Goal: Use online tool/utility

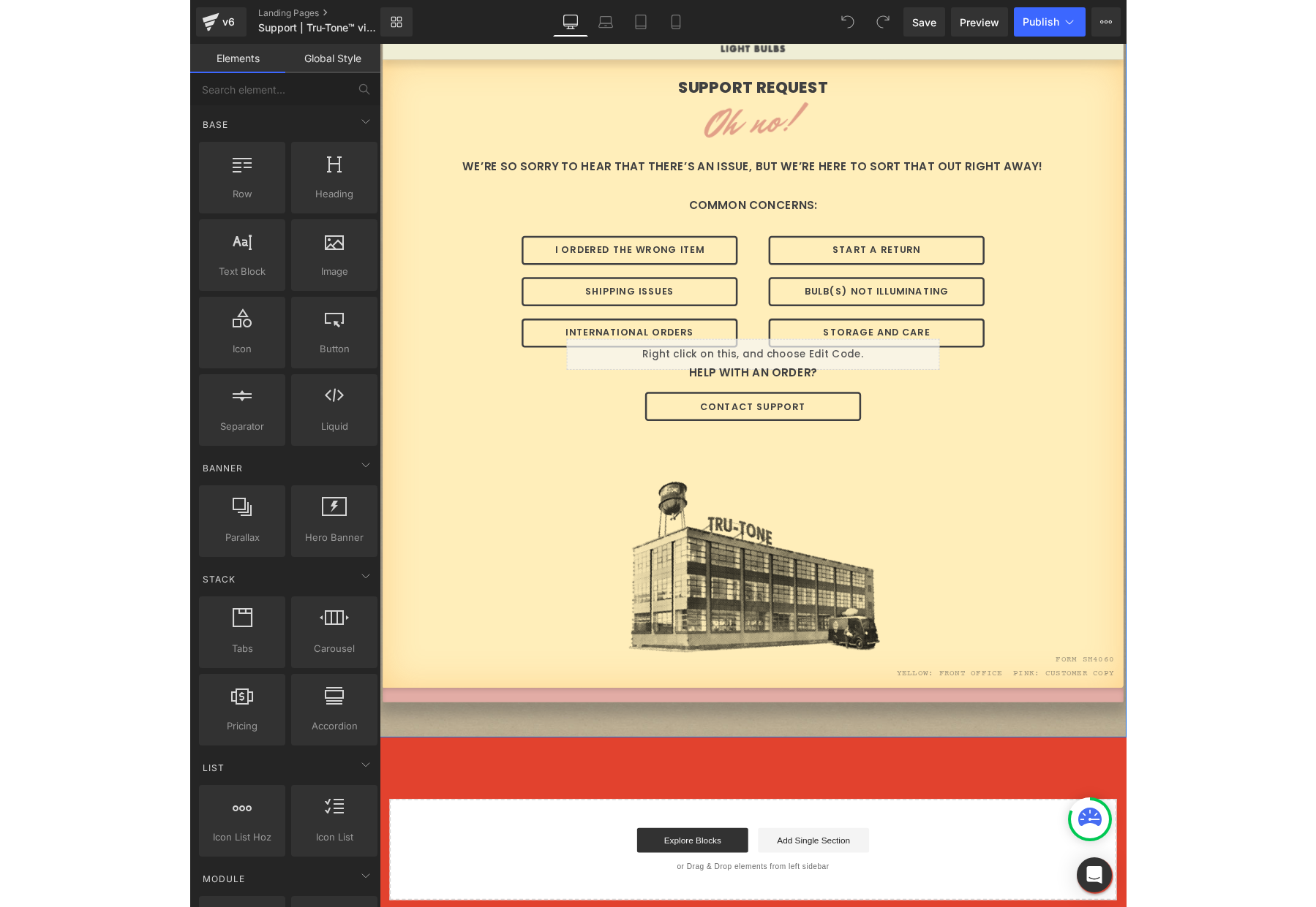
scroll to position [132, 0]
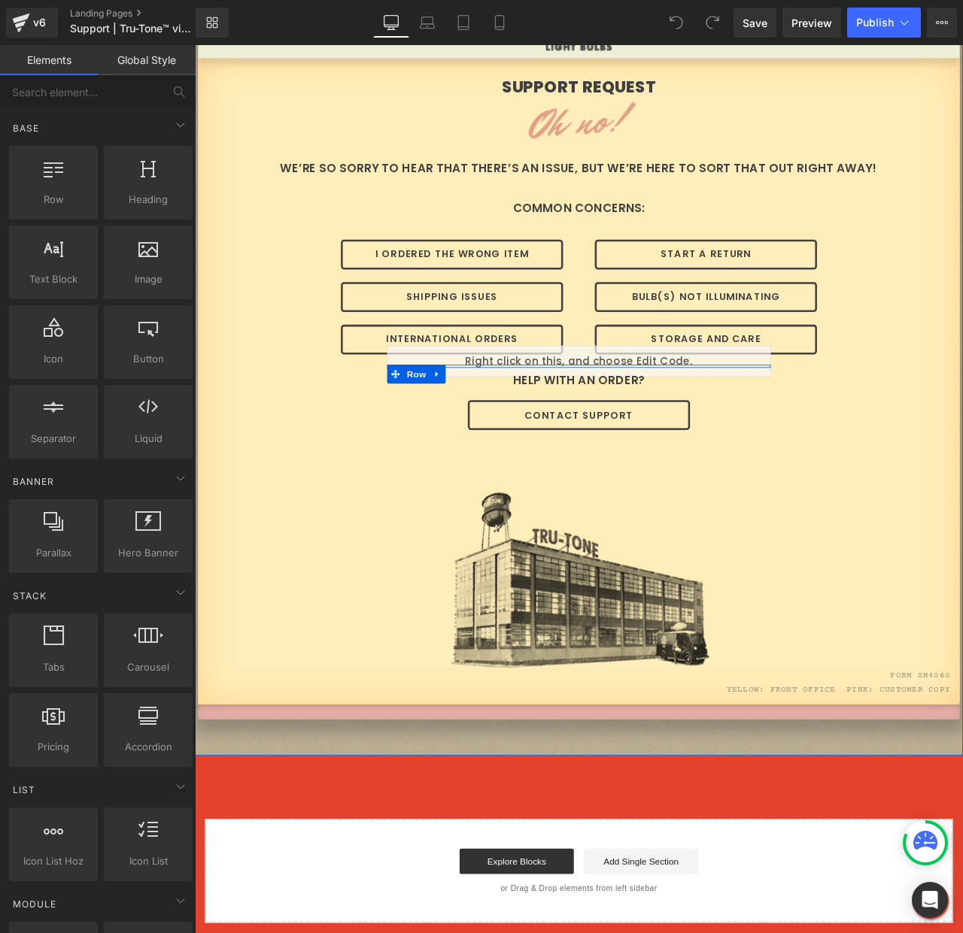
click at [663, 412] on icon at bounding box center [667, 413] width 8 height 9
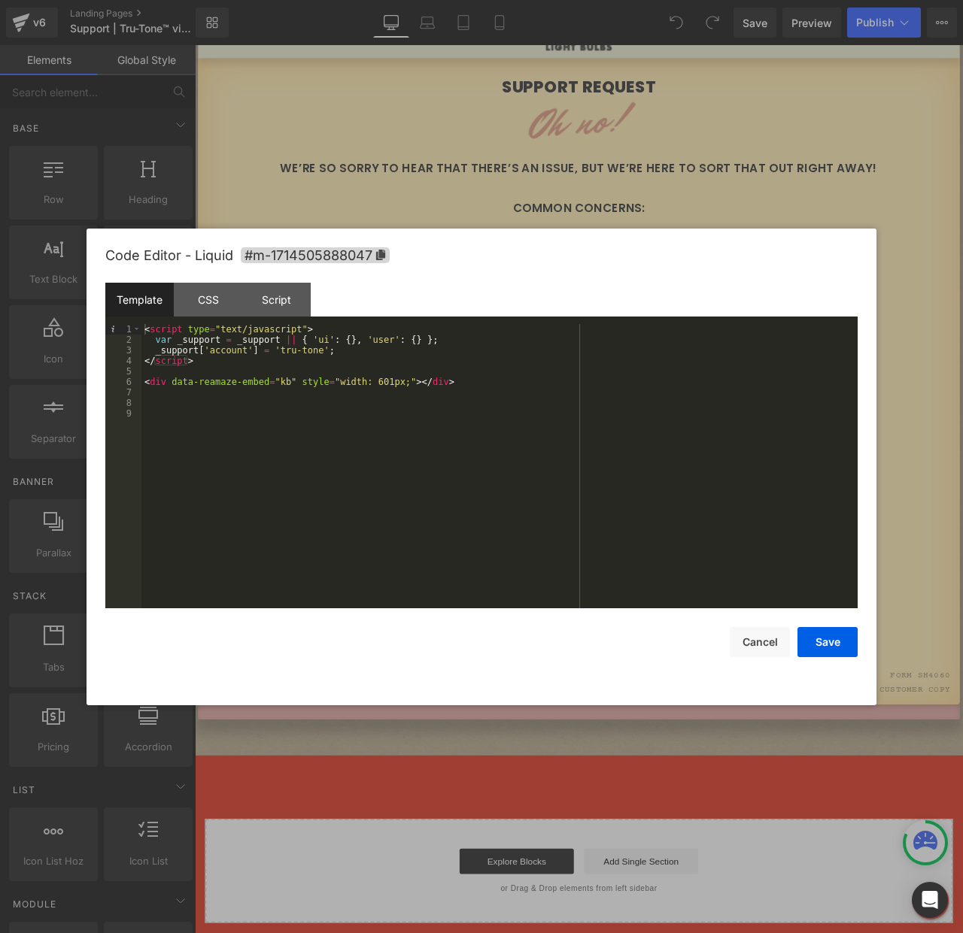
click at [551, 408] on div "< script type = "text/javascript" > var _support = _support || { 'ui' : { } , '…" at bounding box center [499, 476] width 716 height 305
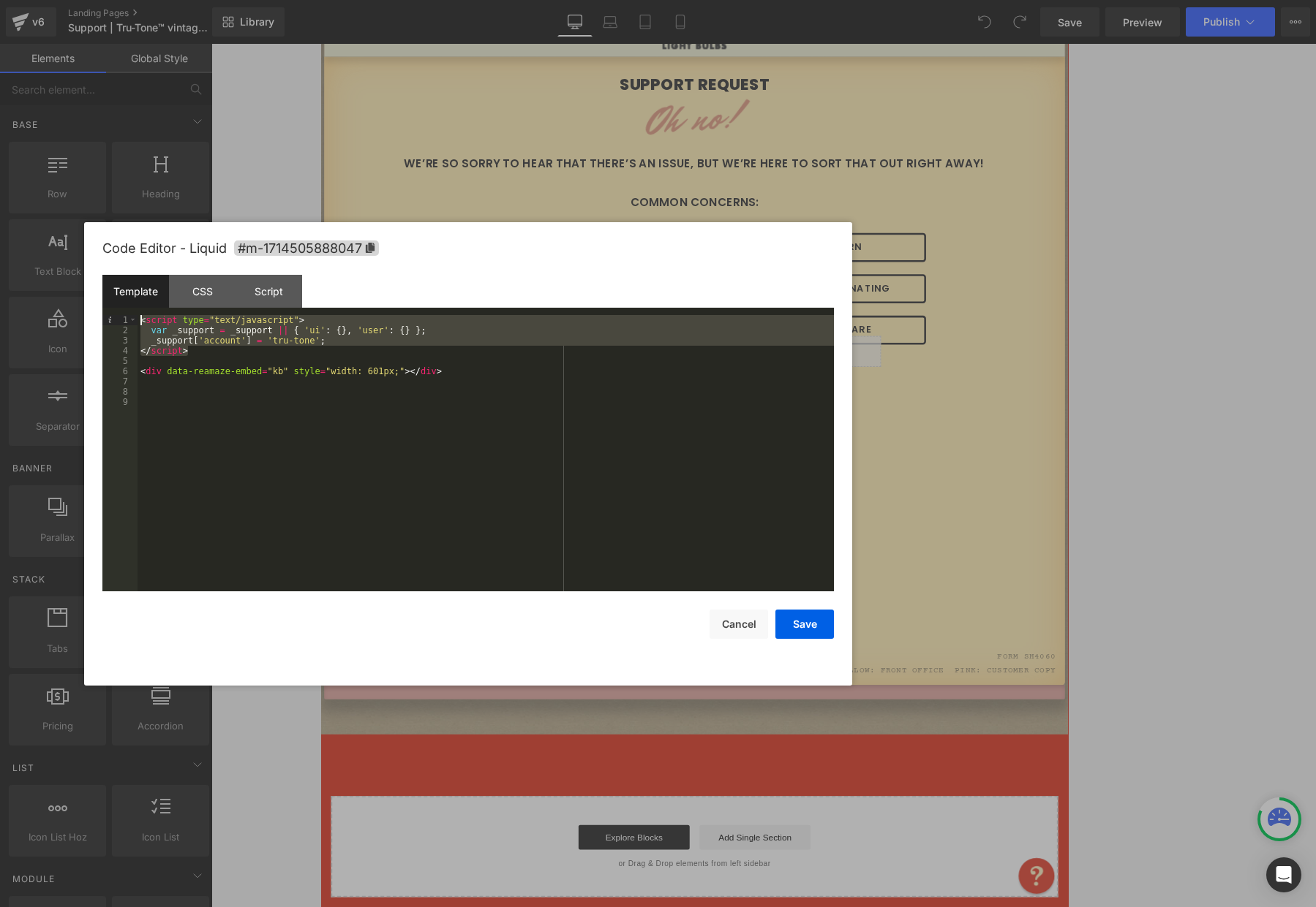
drag, startPoint x: 342, startPoint y: 350, endPoint x: 81, endPoint y: 265, distance: 274.5
click at [81, 265] on body "You are previewing how the will restyle your page. You can not edit Elements in…" at bounding box center [658, 453] width 1316 height 907
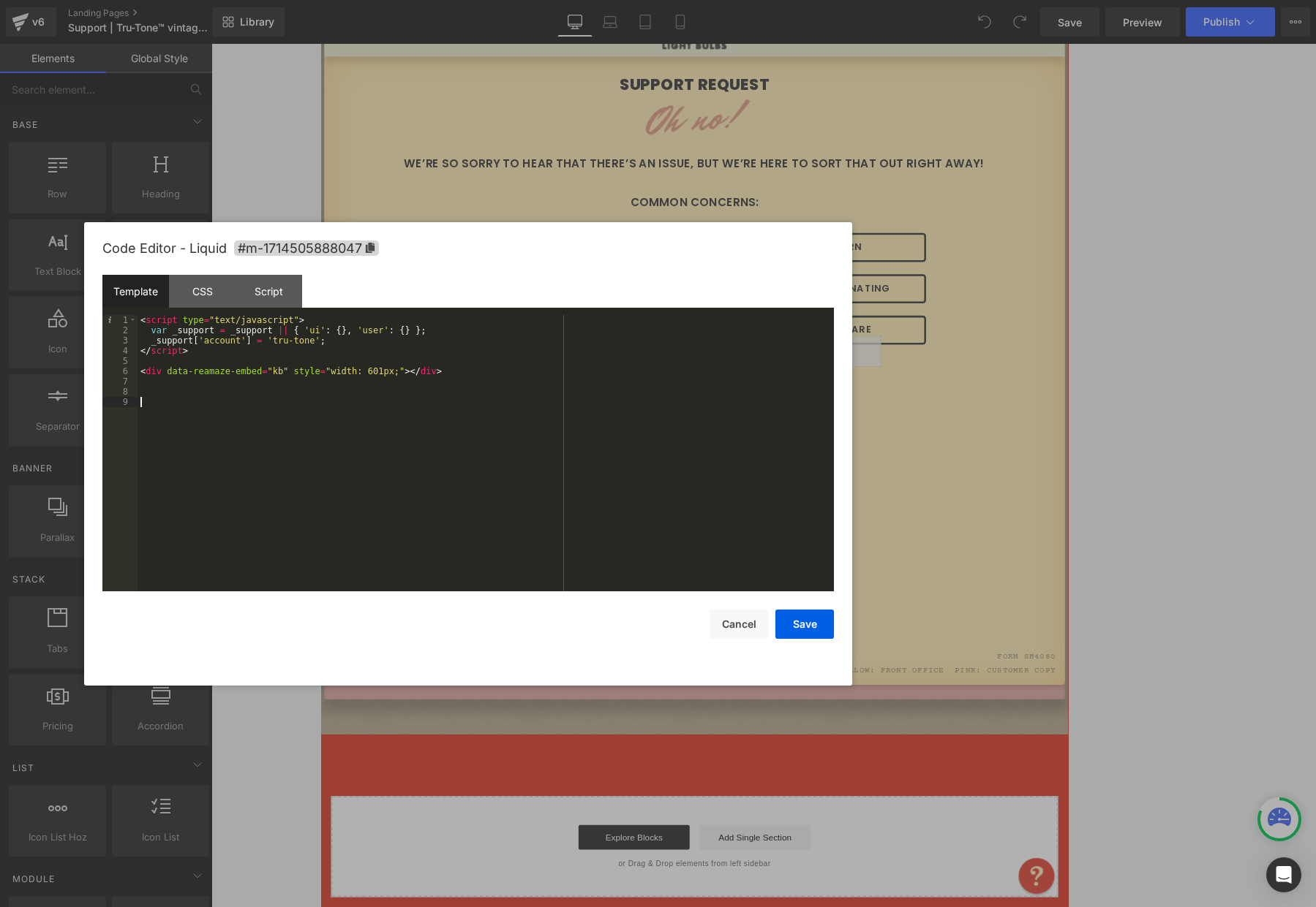
click at [626, 413] on div "< script type = "text/javascript" > var _support = _support || { 'ui' : { } , '…" at bounding box center [485, 463] width 696 height 297
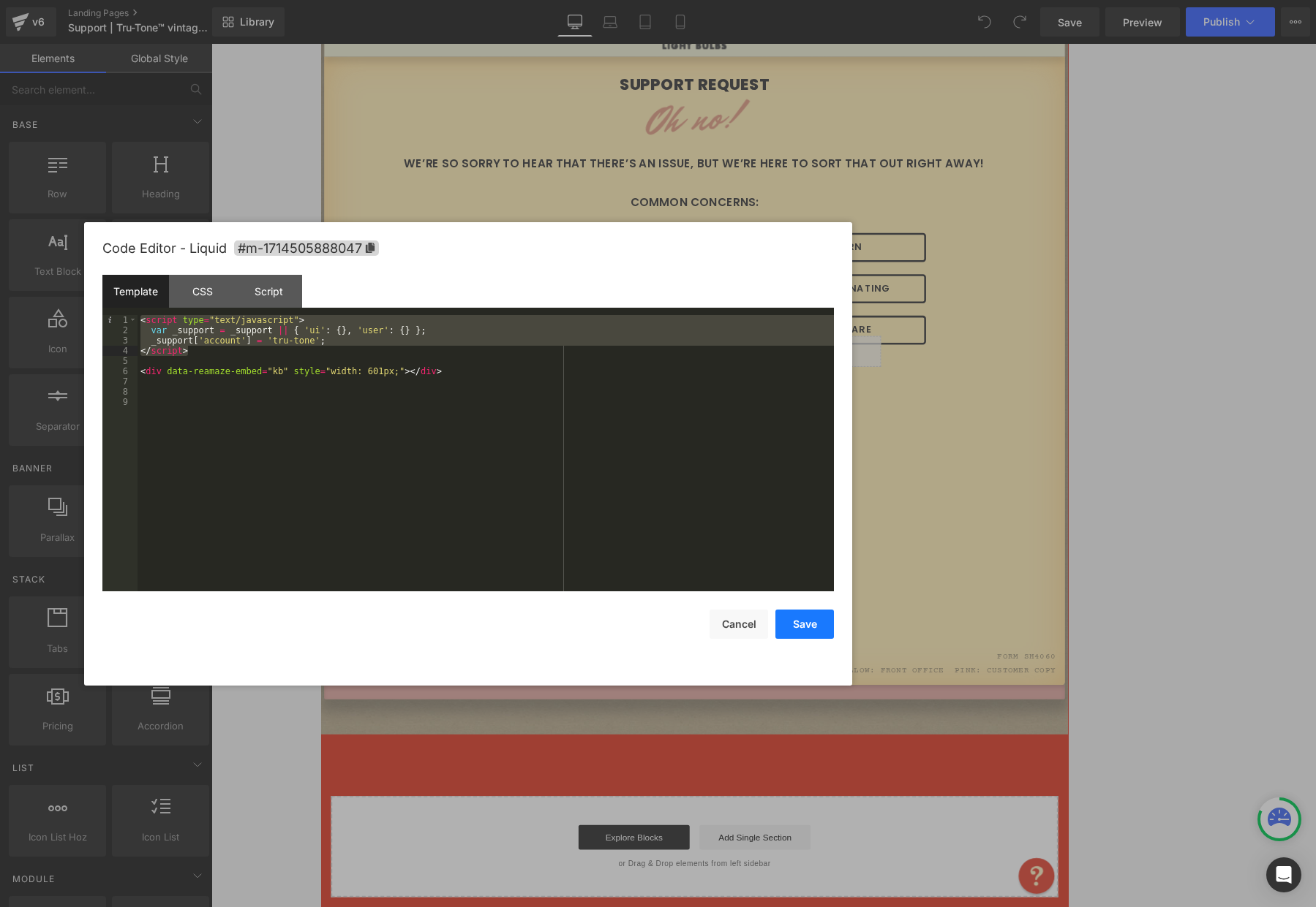
click at [818, 624] on button "Save" at bounding box center [804, 624] width 58 height 29
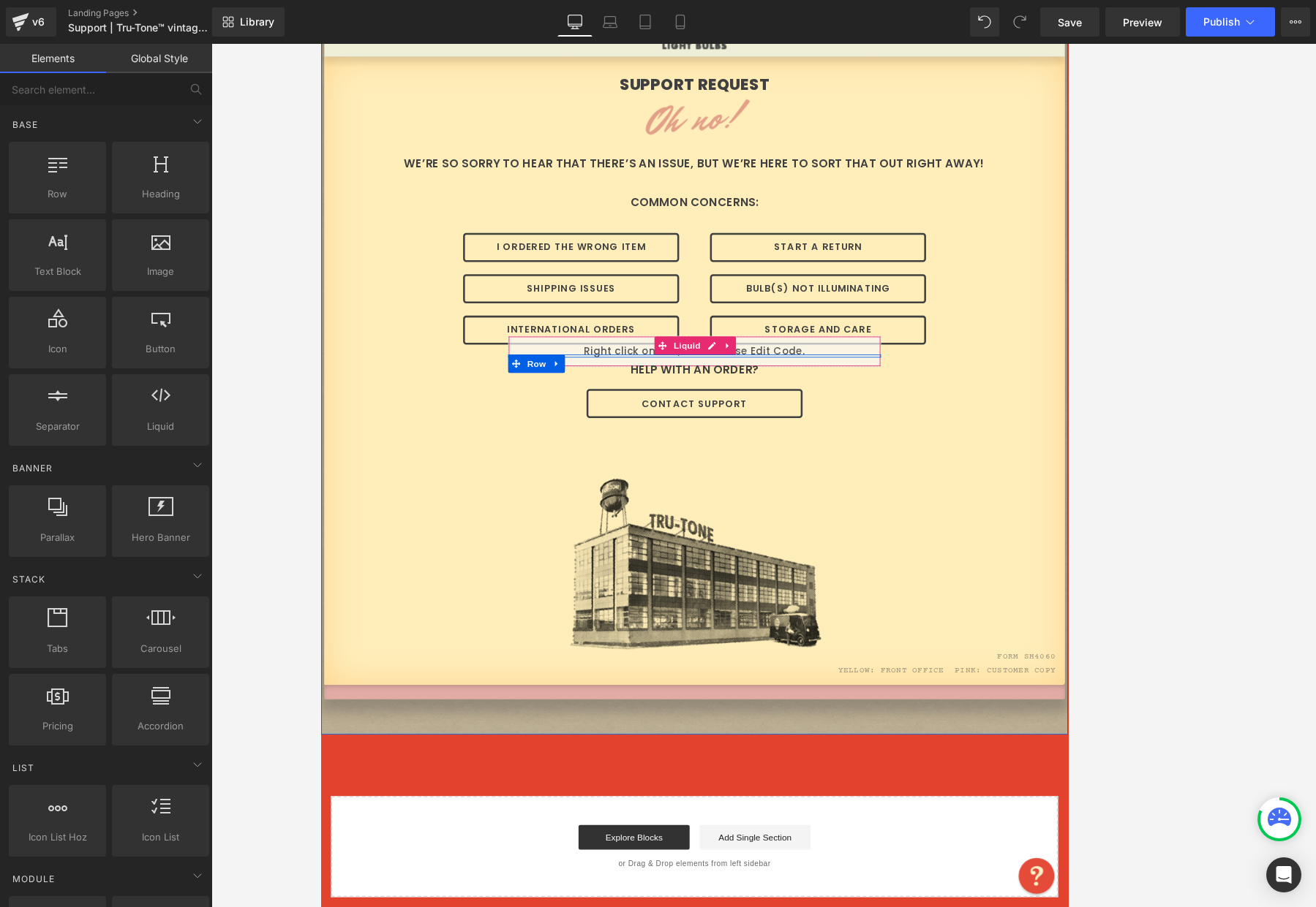
click at [862, 401] on div "Liquid" at bounding box center [764, 409] width 442 height 37
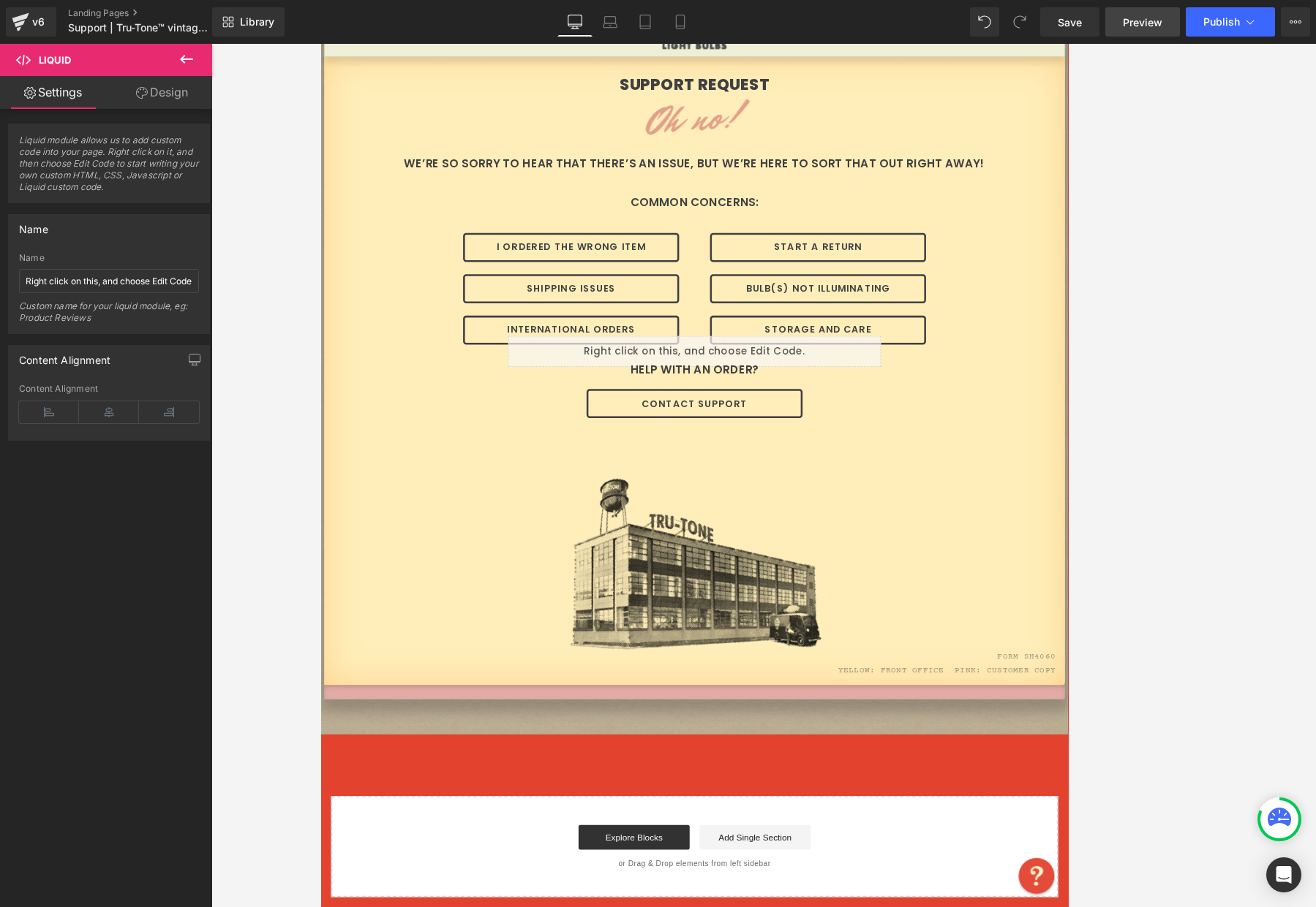
click at [936, 23] on link "Preview" at bounding box center [1142, 22] width 75 height 29
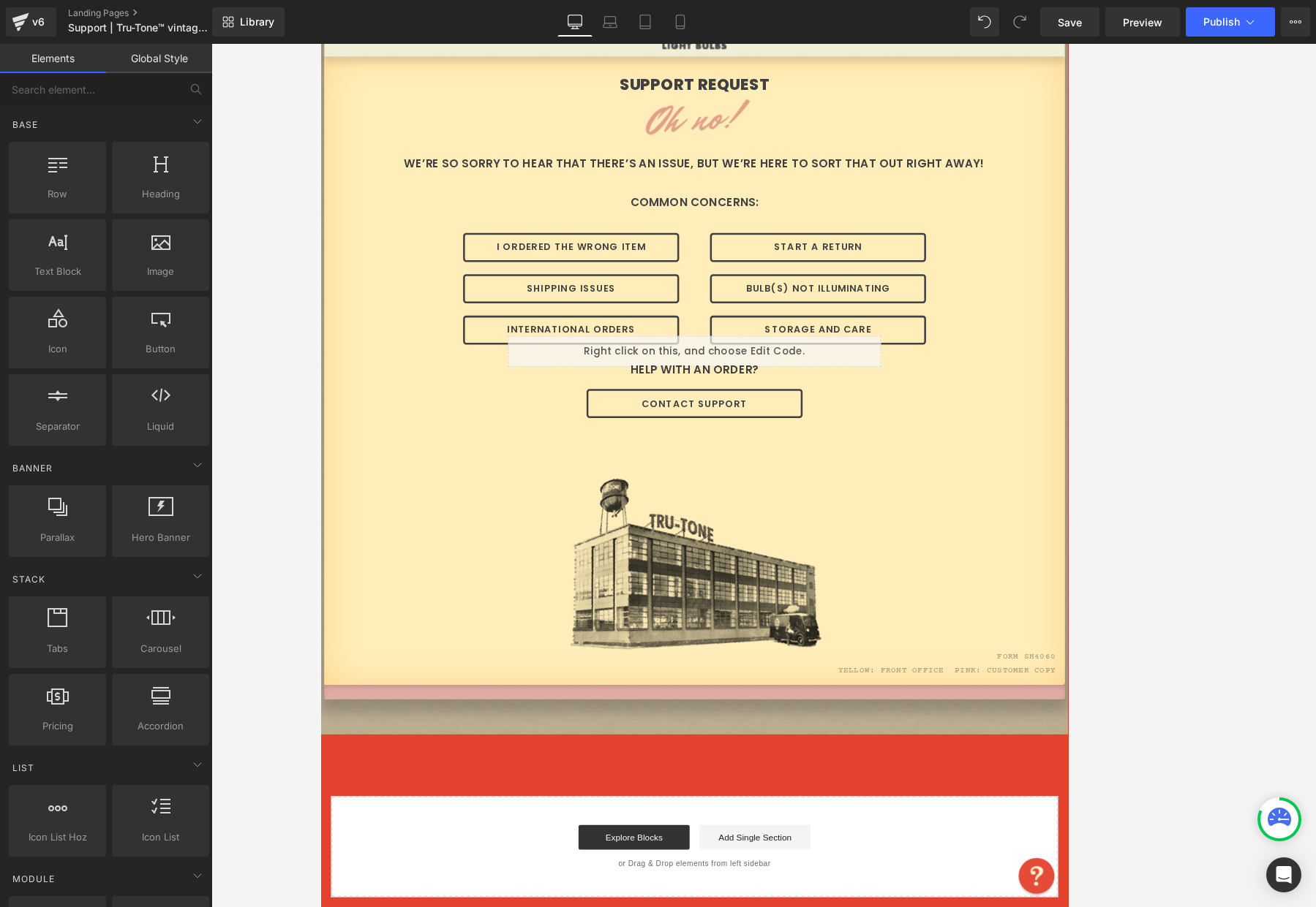
click at [265, 222] on div at bounding box center [764, 475] width 1105 height 863
